Goal: Task Accomplishment & Management: Use online tool/utility

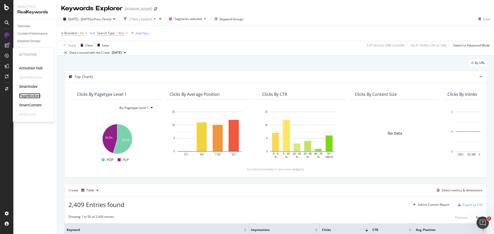
click at [31, 94] on div "PageWorkers" at bounding box center [29, 95] width 21 height 5
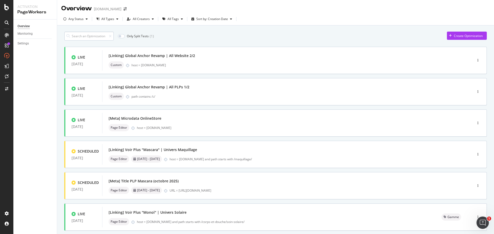
click at [81, 36] on input at bounding box center [88, 36] width 49 height 9
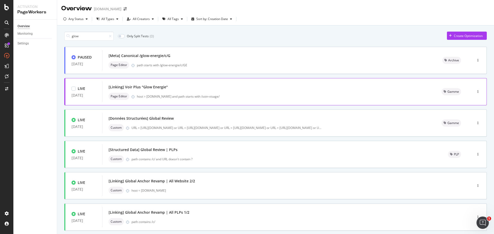
click at [220, 96] on div "host = [DOMAIN_NAME] and path starts with /soin-visage/" at bounding box center [283, 96] width 292 height 4
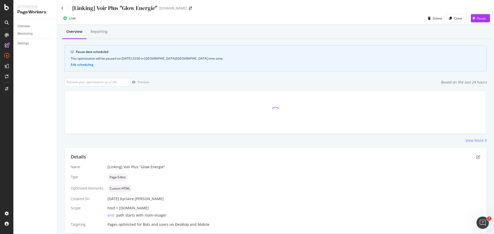
scroll to position [17, 0]
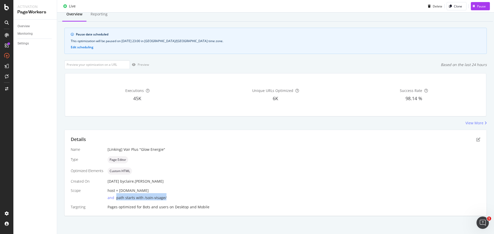
drag, startPoint x: 116, startPoint y: 199, endPoint x: 170, endPoint y: 198, distance: 54.0
click at [170, 198] on div "and path starts with /soin-visage/" at bounding box center [294, 196] width 373 height 7
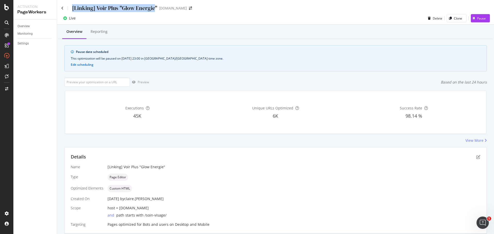
drag, startPoint x: 155, startPoint y: 7, endPoint x: 70, endPoint y: 6, distance: 85.4
click at [70, 6] on div "[Linking] Voir Plus "Glow Energie"" at bounding box center [109, 8] width 96 height 8
click at [73, 8] on div "[Linking] Voir Plus "Glow Energie"" at bounding box center [114, 8] width 85 height 8
drag, startPoint x: 73, startPoint y: 8, endPoint x: 154, endPoint y: 10, distance: 81.1
click at [154, 10] on div "[Linking] Voir Plus "Glow Energie"" at bounding box center [114, 8] width 85 height 8
